Goal: Information Seeking & Learning: Learn about a topic

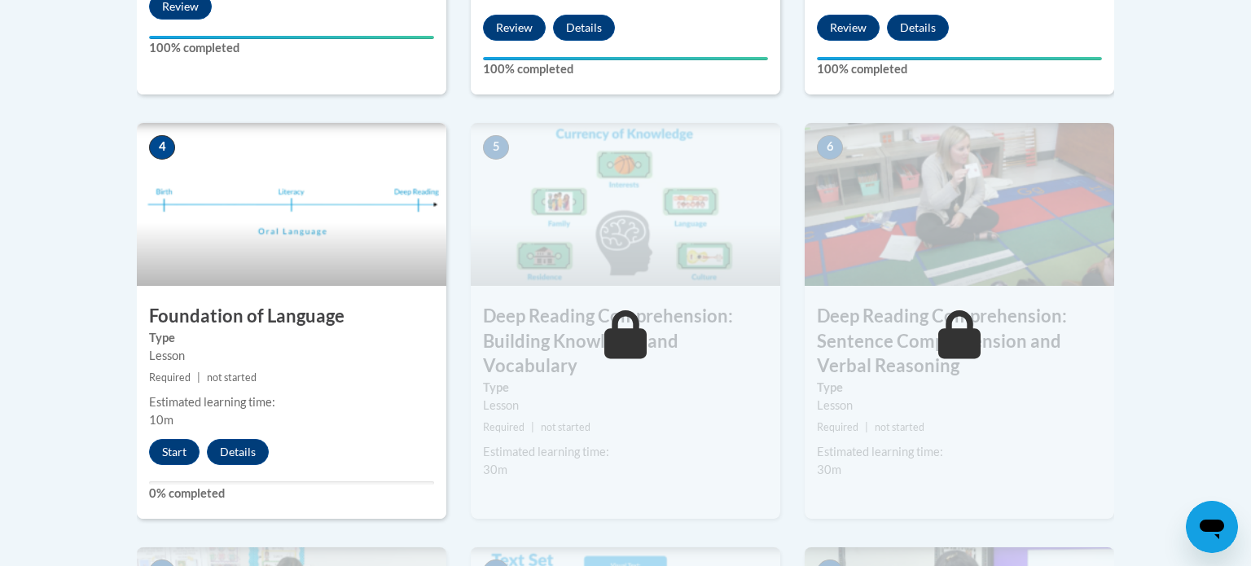
scroll to position [880, 0]
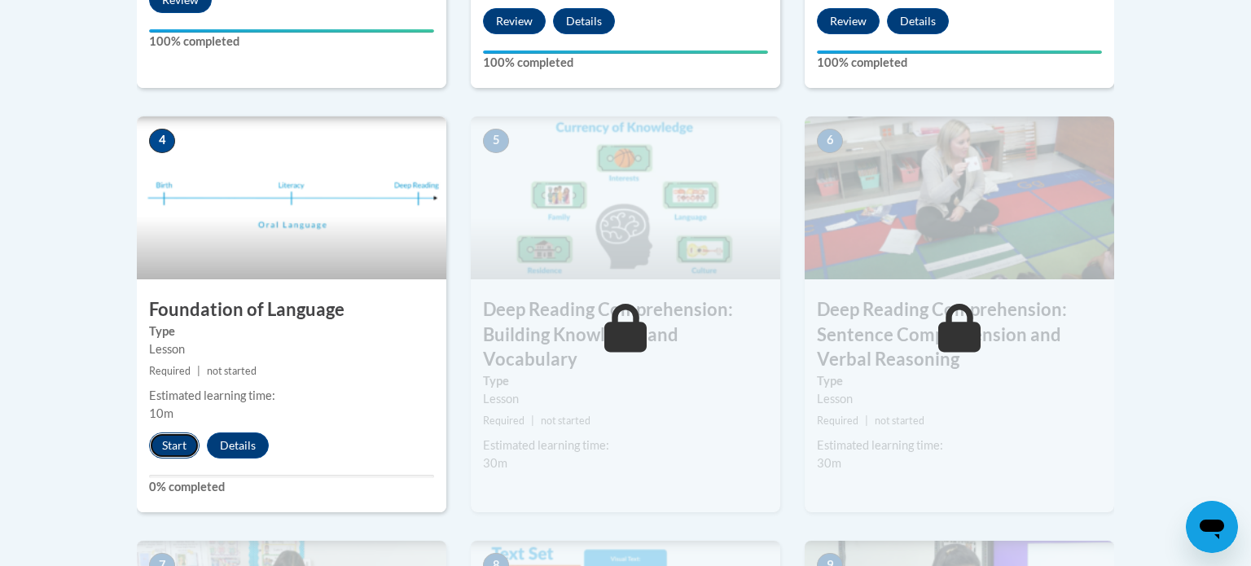
click at [177, 439] on button "Start" at bounding box center [174, 446] width 51 height 26
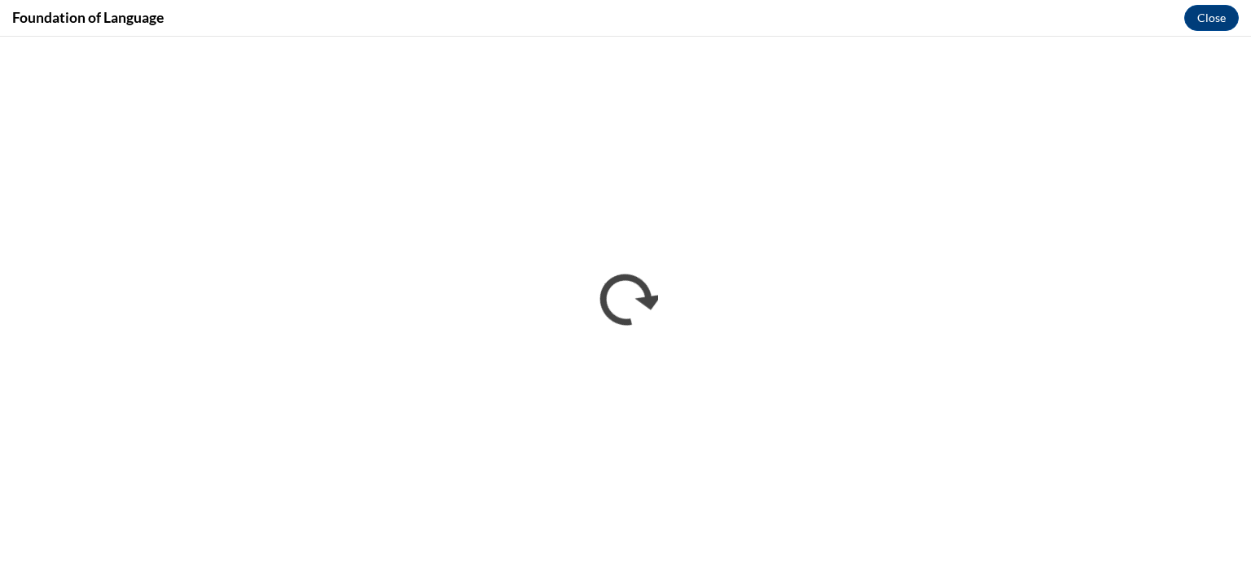
scroll to position [0, 0]
